Goal: Information Seeking & Learning: Find specific fact

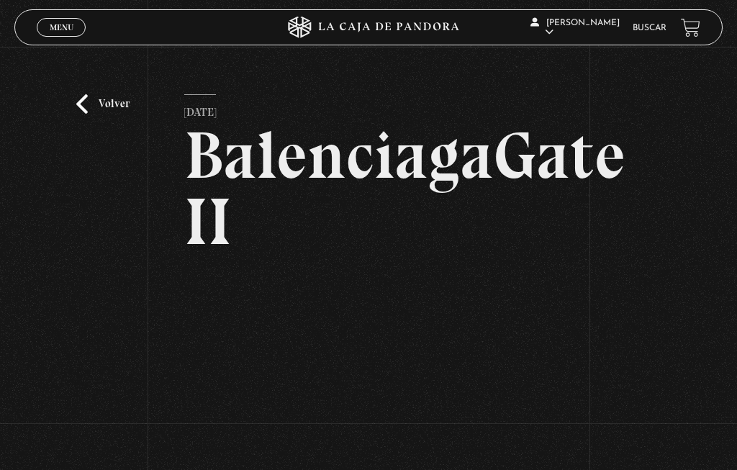
click at [659, 20] on li "Buscar" at bounding box center [650, 27] width 34 height 19
click at [649, 28] on link "Buscar" at bounding box center [650, 28] width 34 height 9
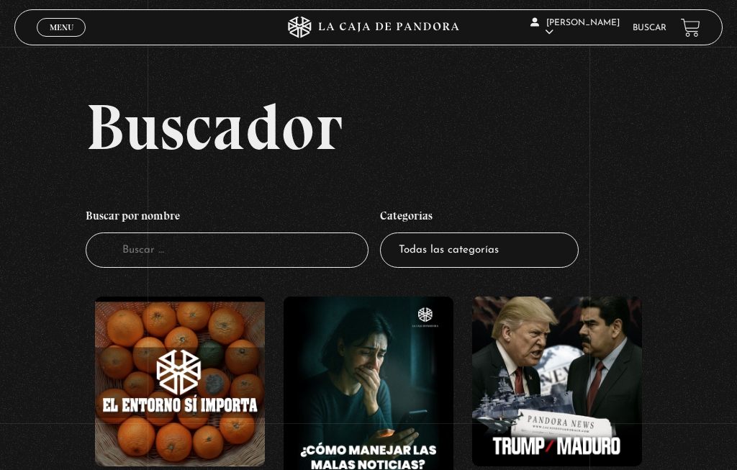
click at [206, 268] on input "Buscador" at bounding box center [227, 250] width 283 height 35
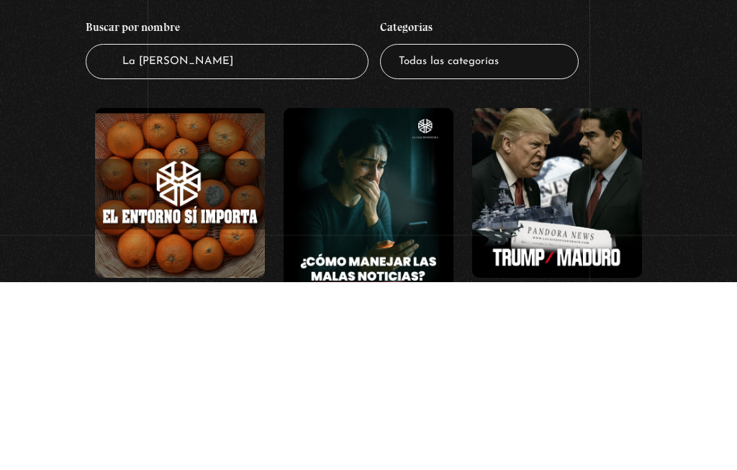
type input "La torre de vavel"
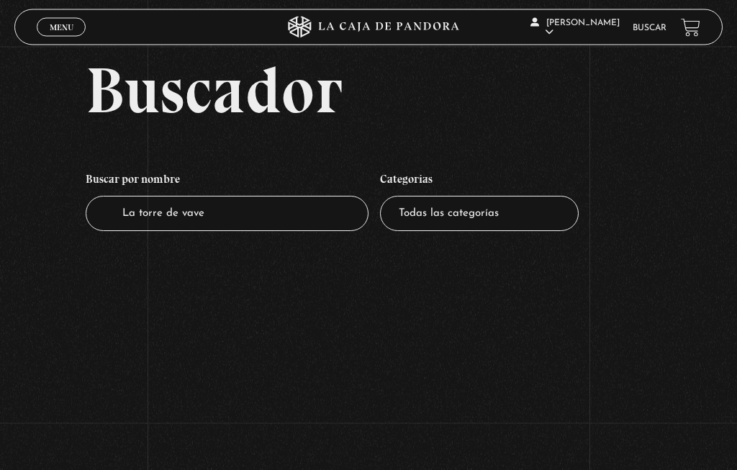
scroll to position [37, 0]
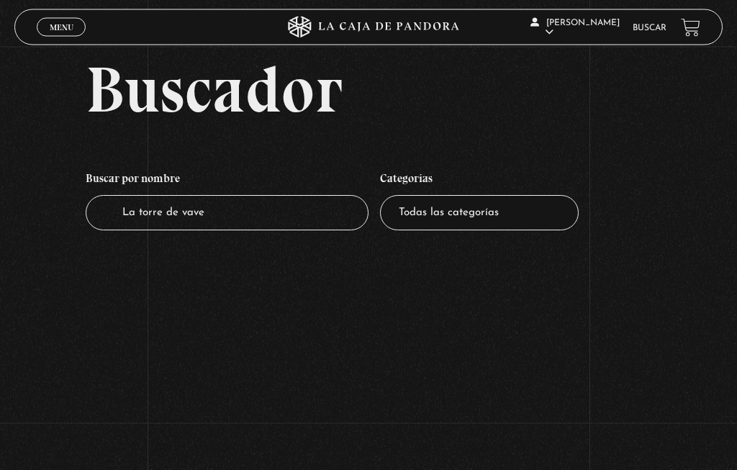
click at [231, 225] on input "La torre de vave" at bounding box center [227, 213] width 283 height 35
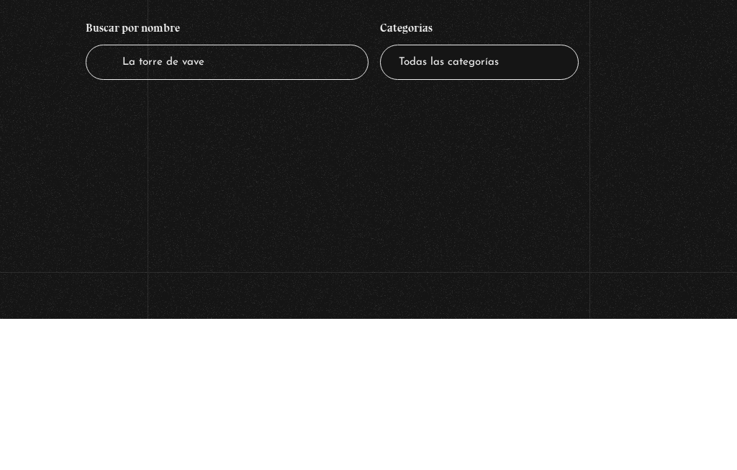
type input "La torre de vavel"
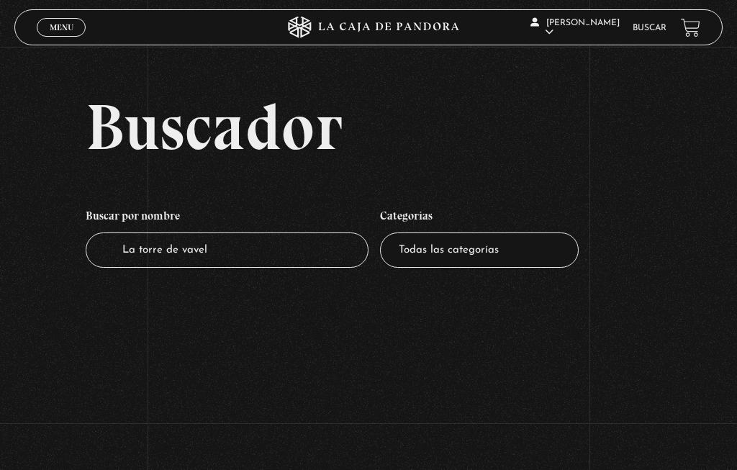
click at [234, 258] on input "La torre de vavel" at bounding box center [227, 250] width 283 height 35
click at [235, 259] on input "La torre de vavel" at bounding box center [227, 250] width 283 height 35
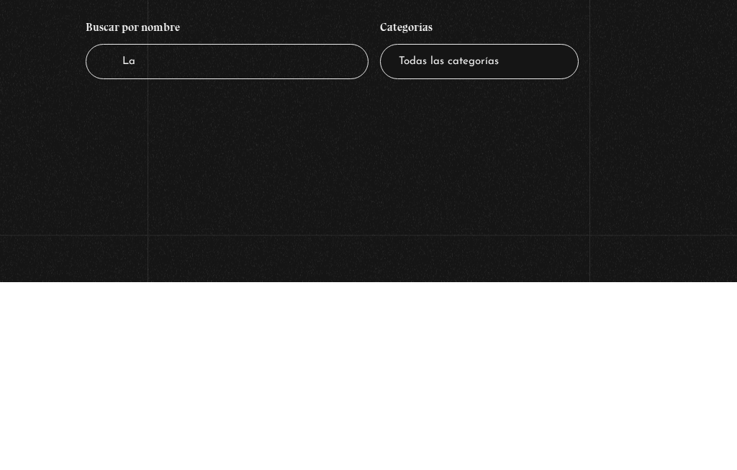
type input "L"
type input "Sumerios"
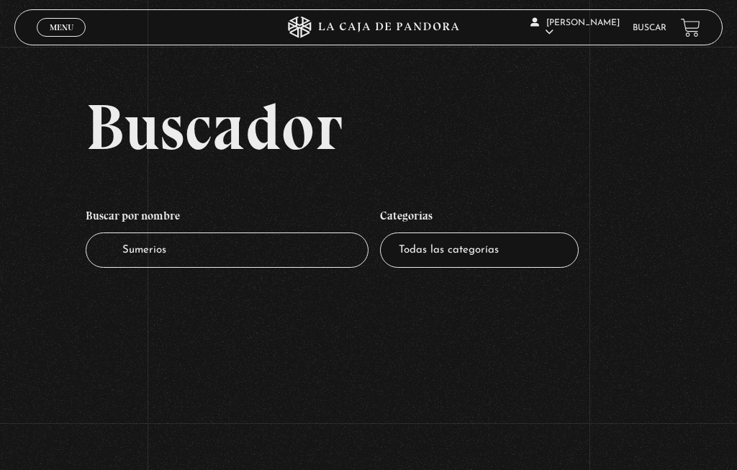
click at [190, 253] on input "Sumerios" at bounding box center [227, 250] width 283 height 35
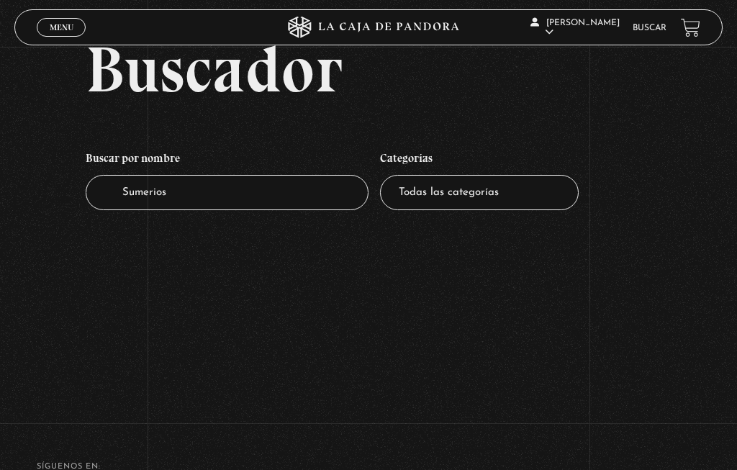
scroll to position [60, 0]
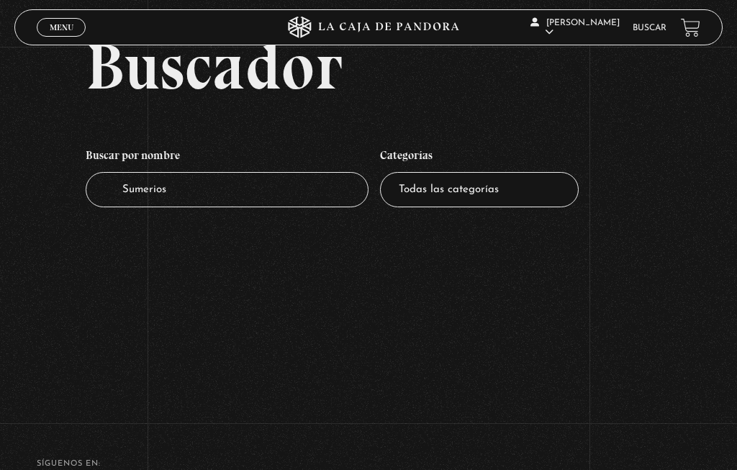
click at [191, 202] on input "Sumerios" at bounding box center [227, 189] width 283 height 35
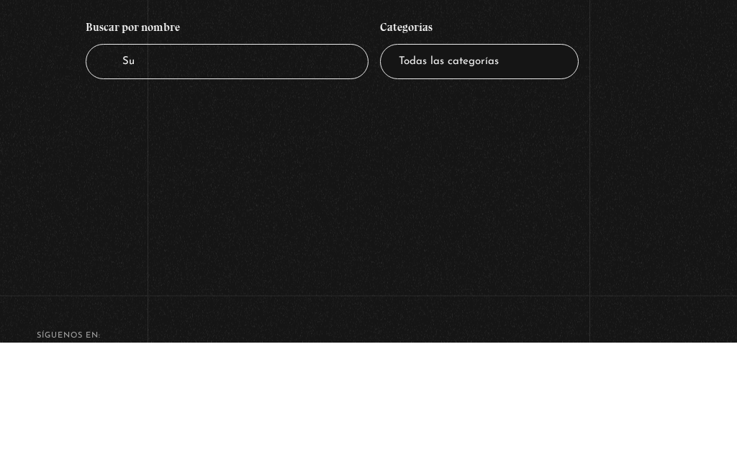
type input "S"
type input "B"
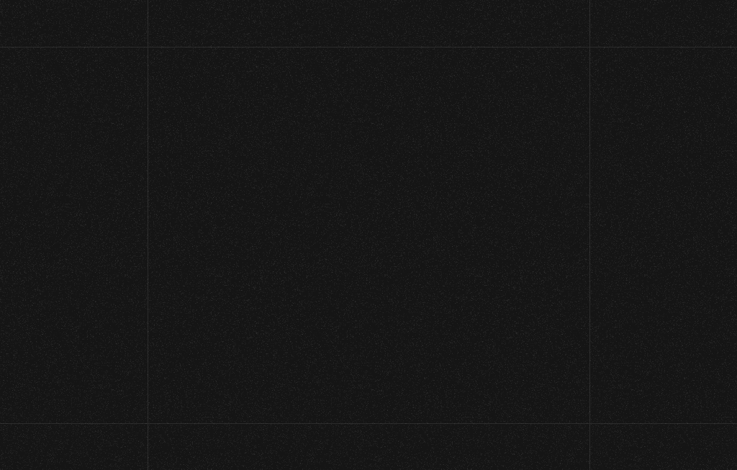
scroll to position [189, 0]
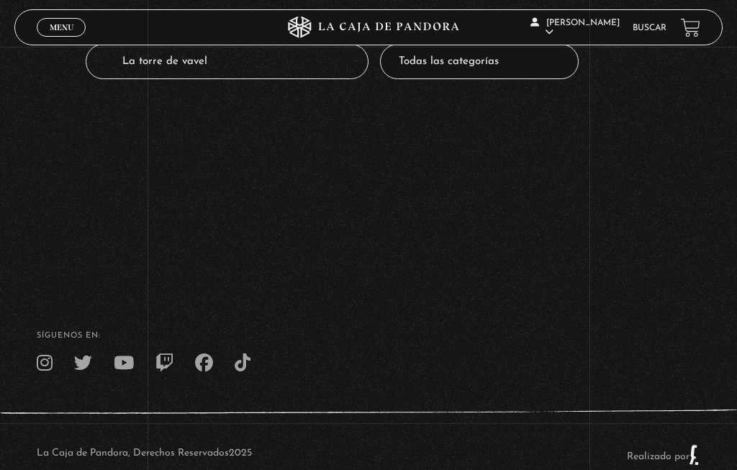
click at [233, 71] on input "La torre de vavel" at bounding box center [227, 61] width 283 height 35
type input "L"
type input "Asir"
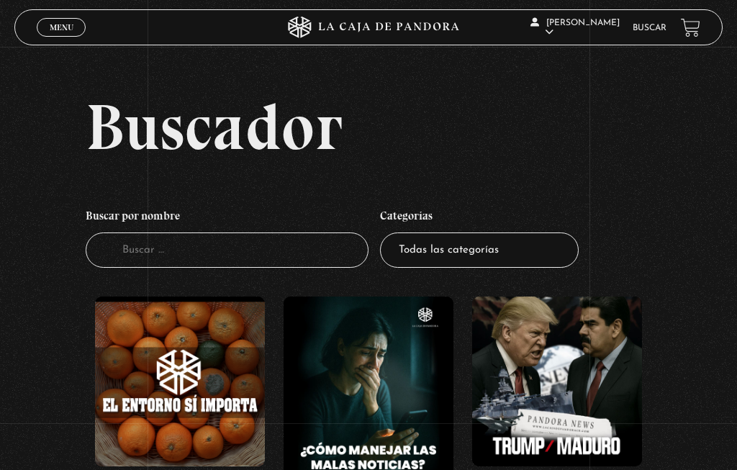
click at [166, 256] on input "Buscador" at bounding box center [227, 250] width 283 height 35
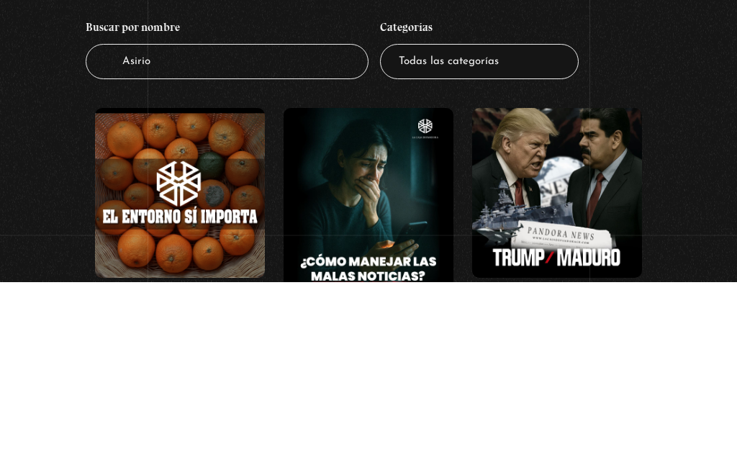
type input "Asirios"
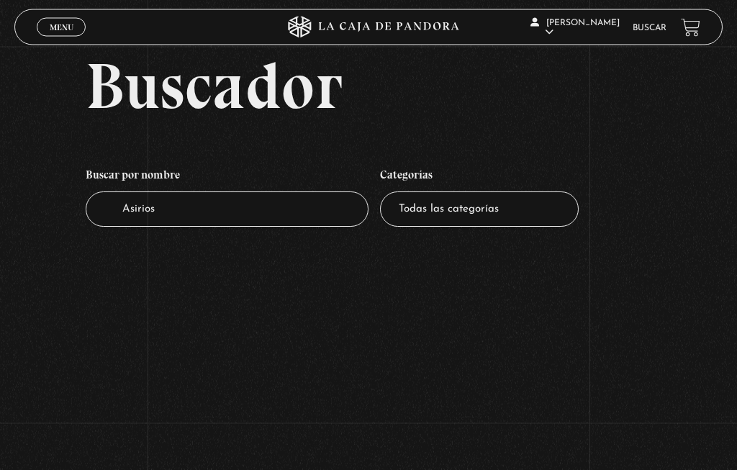
scroll to position [37, 0]
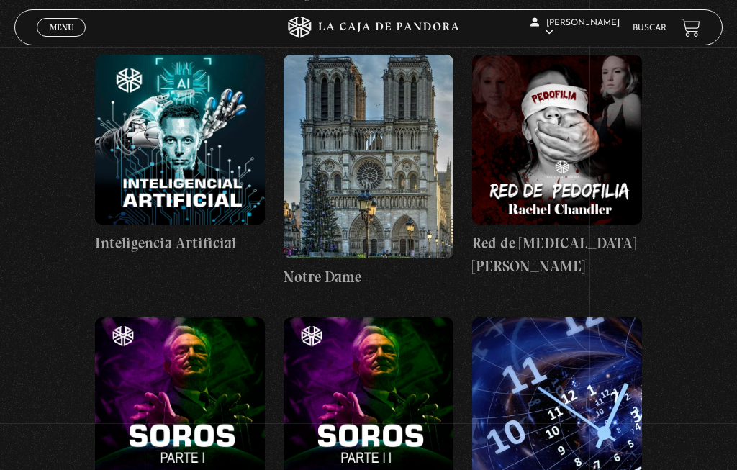
scroll to position [28250, 0]
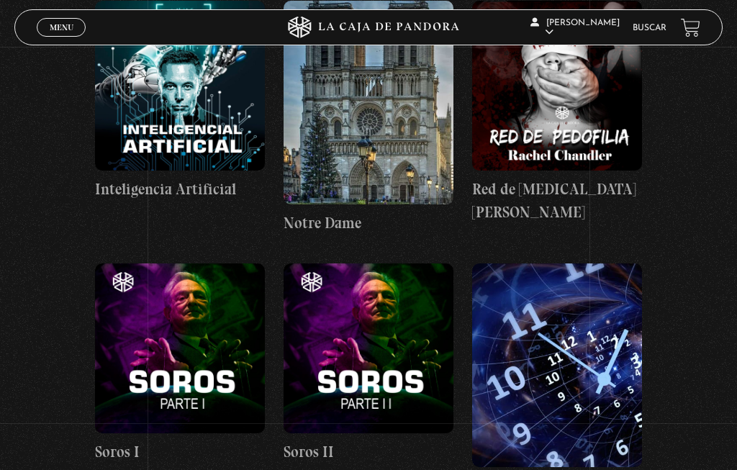
click at [60, 22] on link "Menu Cerrar" at bounding box center [61, 27] width 49 height 19
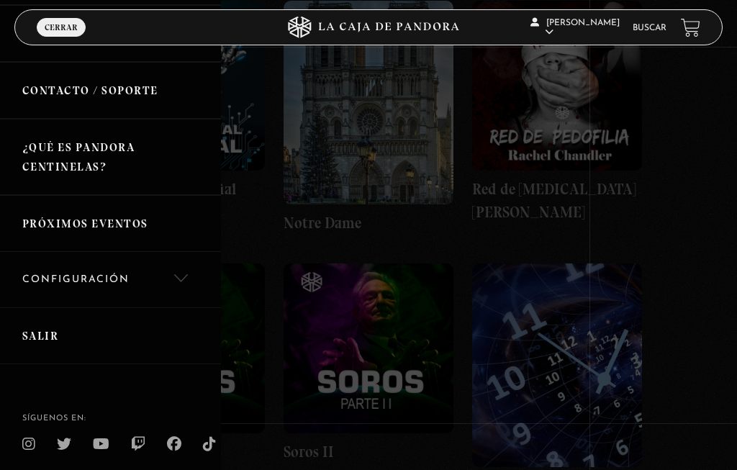
scroll to position [269, 0]
click at [49, 340] on link "Salir" at bounding box center [110, 336] width 221 height 57
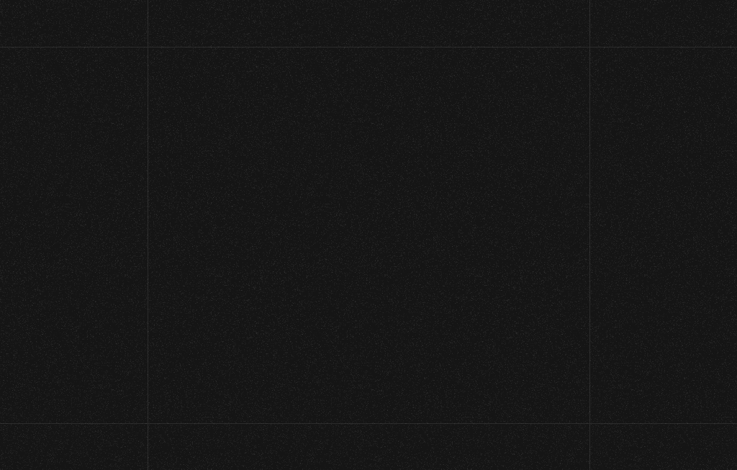
scroll to position [189, 0]
